Goal: Information Seeking & Learning: Understand process/instructions

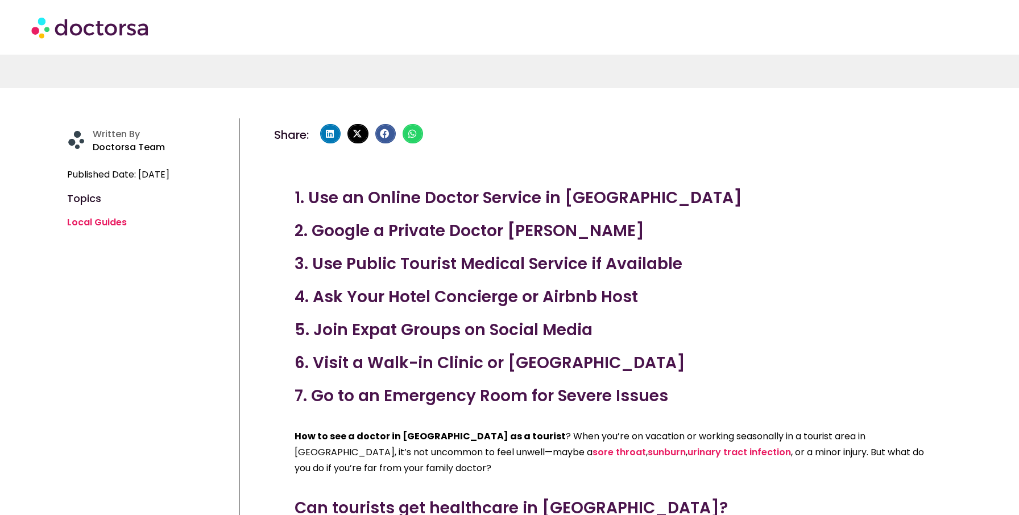
scroll to position [275, 0]
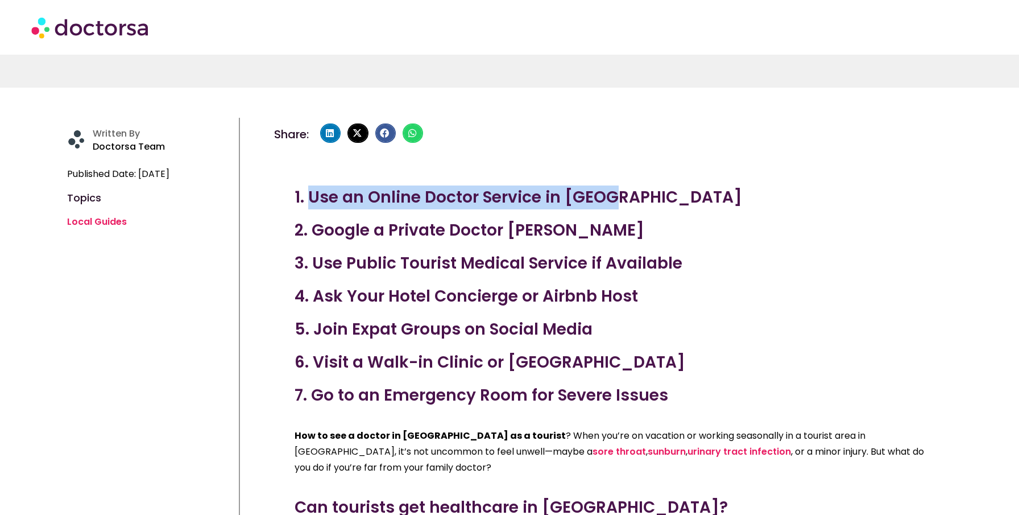
drag, startPoint x: 310, startPoint y: 198, endPoint x: 624, endPoint y: 201, distance: 314.4
click at [624, 201] on h3 "1. Use an Online Doctor Service in [GEOGRAPHIC_DATA]" at bounding box center [613, 197] width 637 height 24
click at [428, 200] on h3 "1. Use an Online Doctor Service in [GEOGRAPHIC_DATA]" at bounding box center [613, 197] width 637 height 24
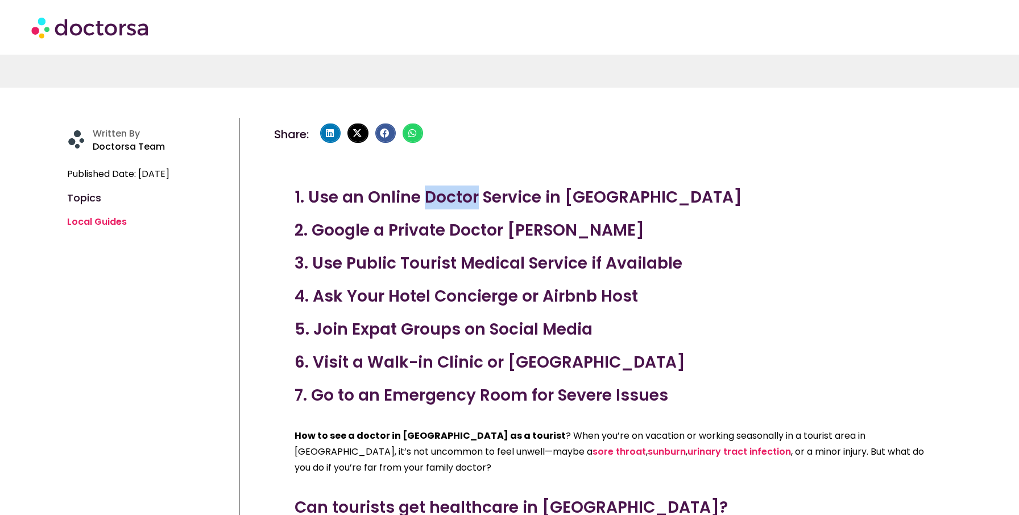
click at [428, 200] on h3 "1. Use an Online Doctor Service in [GEOGRAPHIC_DATA]" at bounding box center [613, 197] width 637 height 24
click at [418, 229] on h3 "2. Google a Private Doctor [PERSON_NAME]" at bounding box center [613, 230] width 637 height 24
click at [408, 292] on h3 "4. Ask Your Hotel Concierge or Airbnb Host" at bounding box center [613, 296] width 637 height 24
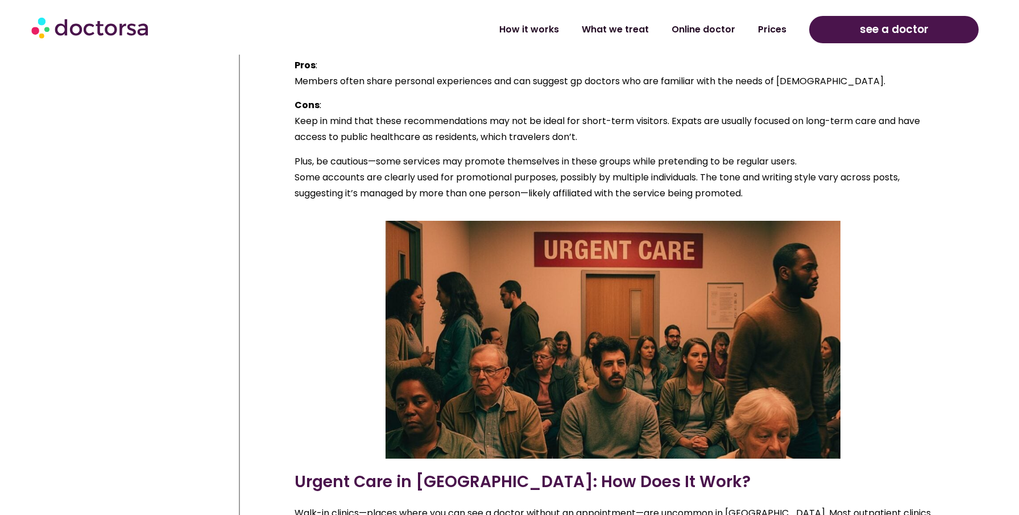
scroll to position [3516, 0]
